Goal: Complete application form

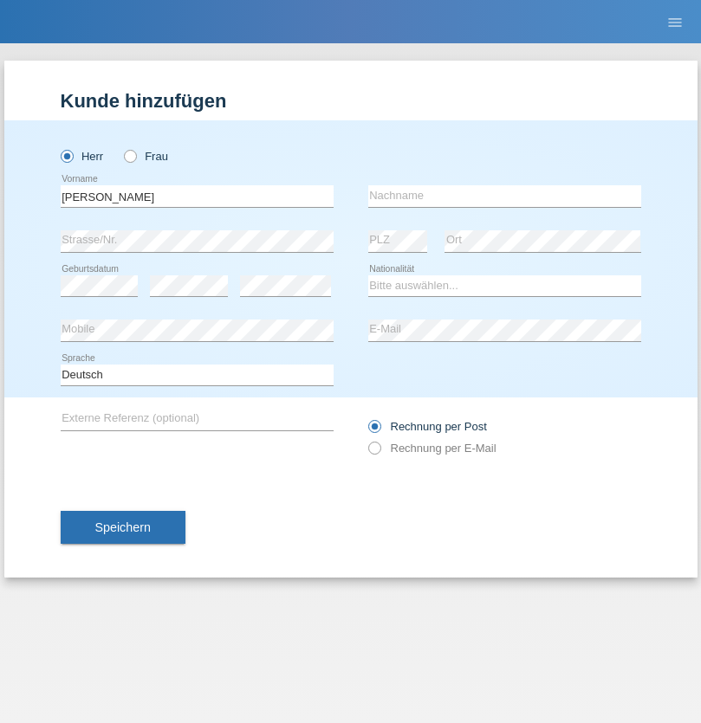
type input "Alberto"
click at [504, 196] on input "text" at bounding box center [504, 196] width 273 height 22
type input "Monteiro Alves"
select select "CH"
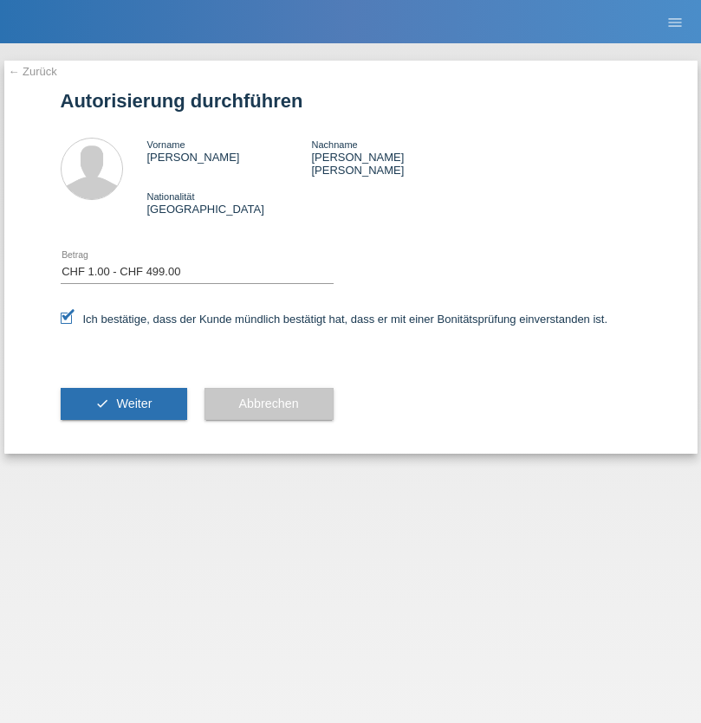
select select "1"
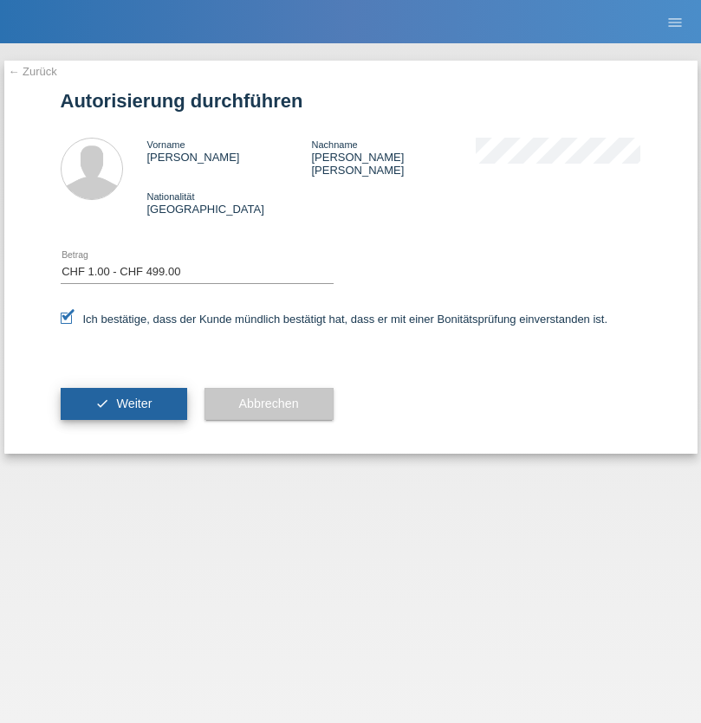
click at [123, 397] on span "Weiter" at bounding box center [134, 404] width 36 height 14
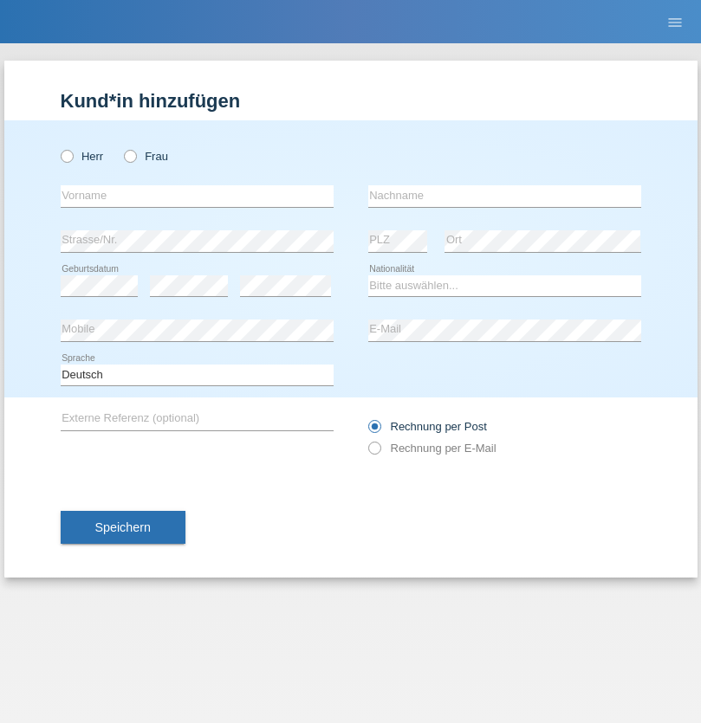
radio input "true"
click at [197, 196] on input "text" at bounding box center [197, 196] width 273 height 22
type input "Ketty"
click at [504, 196] on input "text" at bounding box center [504, 196] width 273 height 22
type input "Kalupnath"
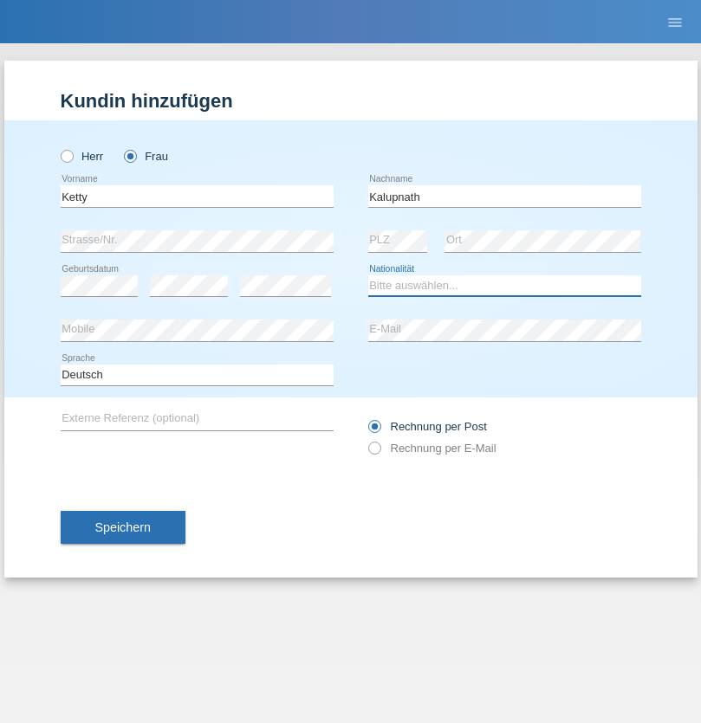
select select "CH"
radio input "true"
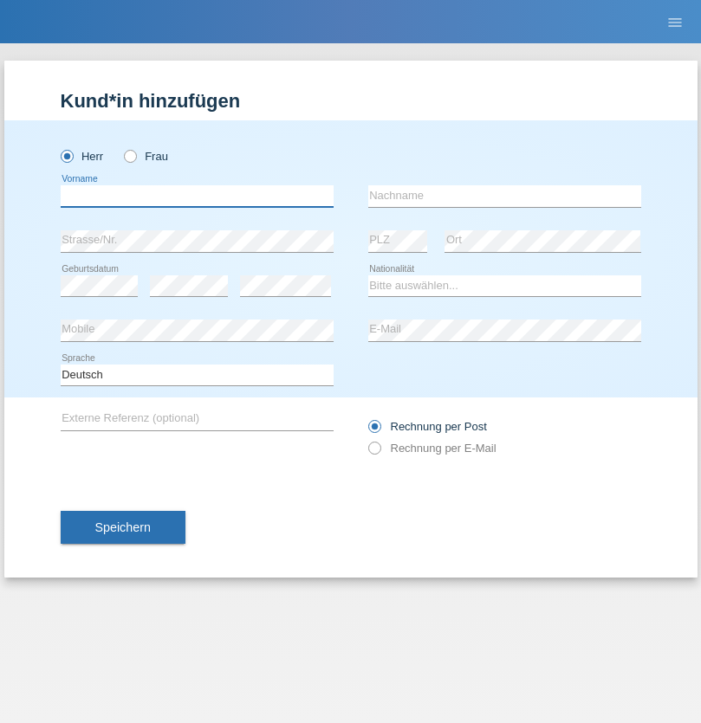
click at [197, 196] on input "text" at bounding box center [197, 196] width 273 height 22
type input "Flückiger"
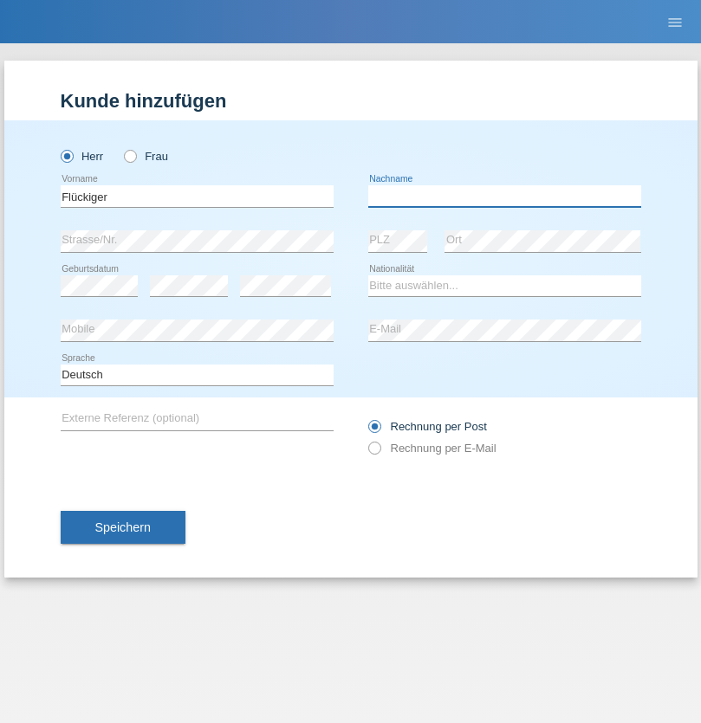
click at [504, 196] on input "text" at bounding box center [504, 196] width 273 height 22
type input "[PERSON_NAME]"
select select "CH"
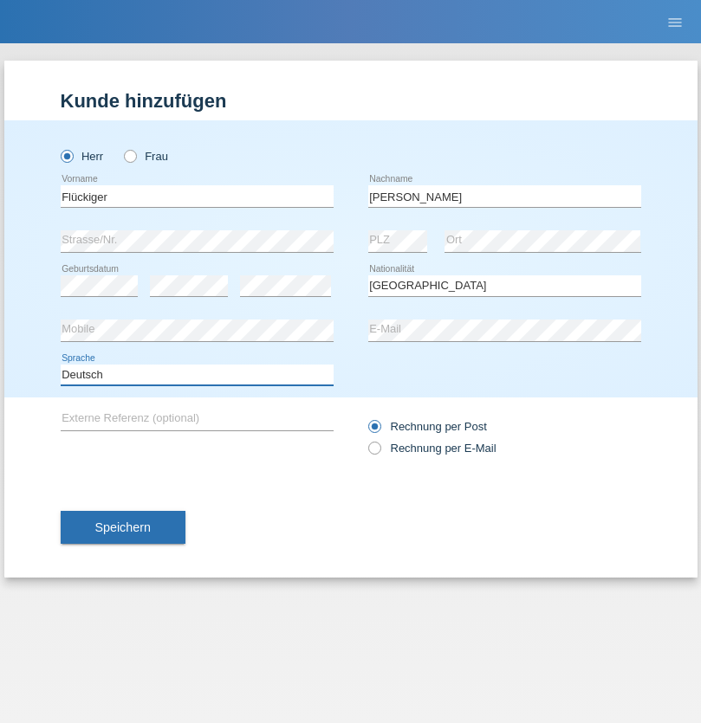
select select "en"
